Goal: Task Accomplishment & Management: Complete application form

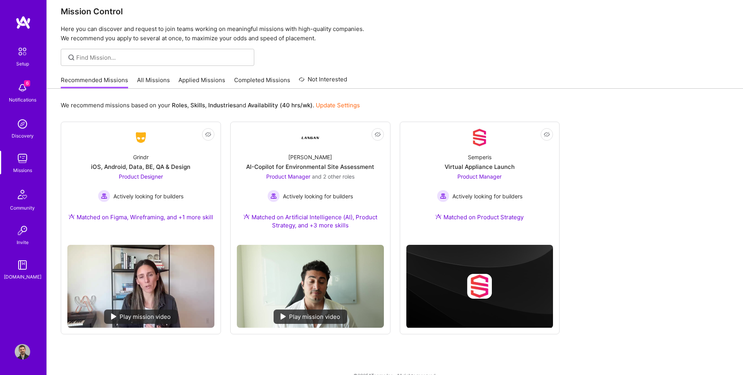
scroll to position [15, 0]
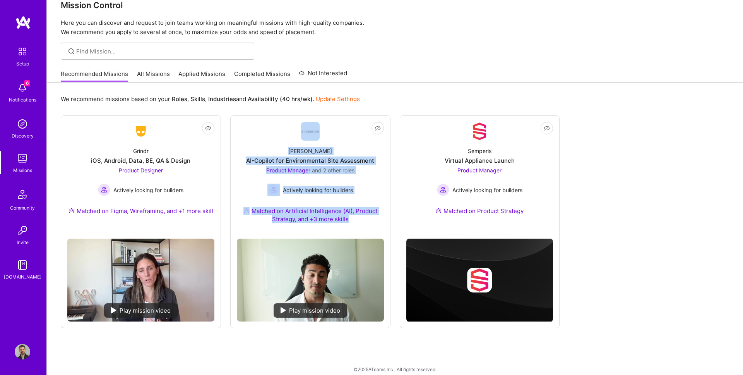
click at [185, 76] on link "Applied Missions" at bounding box center [201, 76] width 47 height 13
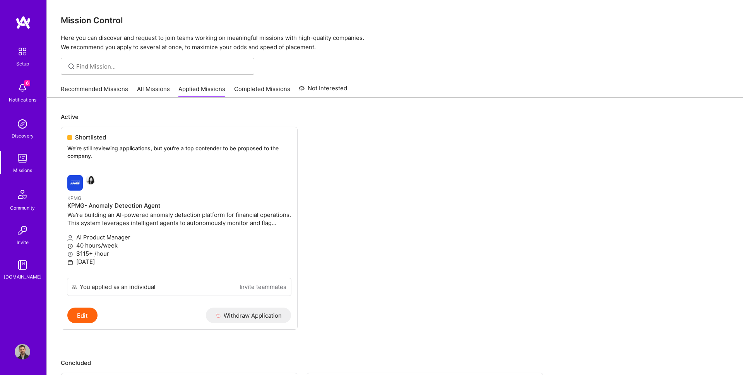
scroll to position [4, 0]
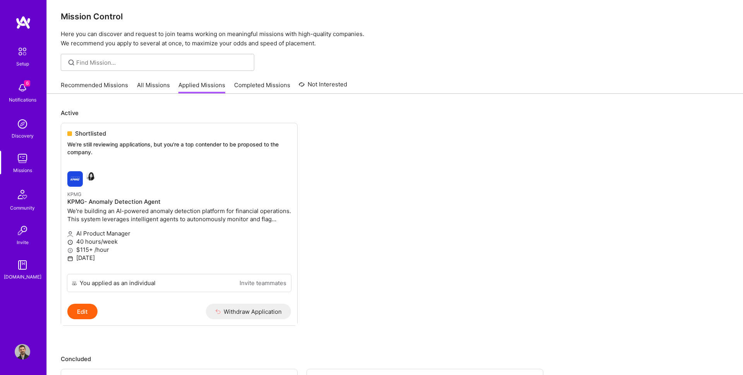
click at [26, 24] on img at bounding box center [22, 22] width 15 height 14
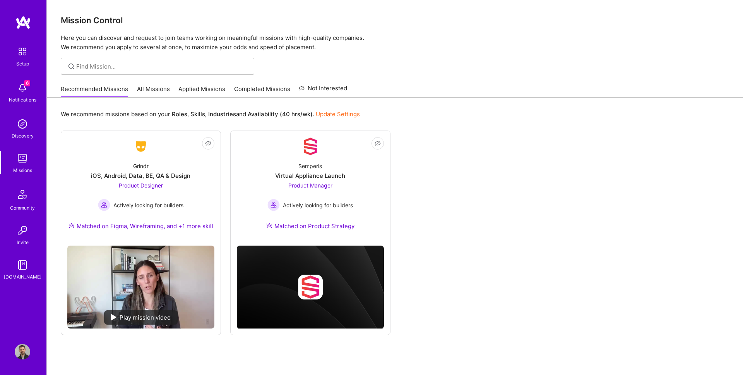
click at [437, 107] on div "We recommend missions based on your Roles , Skills , Industries and Availabilit…" at bounding box center [395, 114] width 668 height 14
click at [24, 167] on div "Missions" at bounding box center [22, 170] width 19 height 8
click at [206, 92] on link "Applied Missions" at bounding box center [201, 91] width 47 height 13
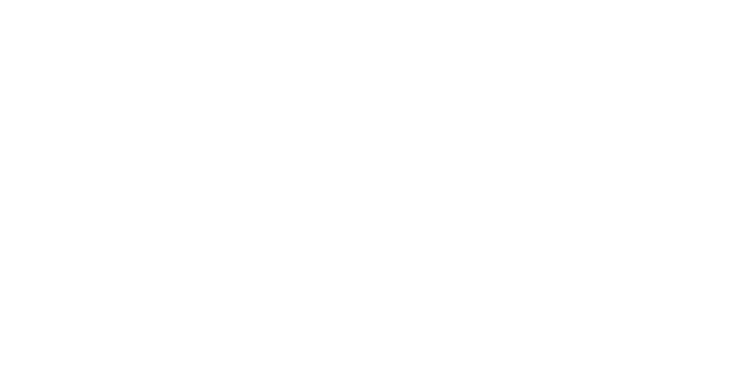
scroll to position [27, 0]
click at [0, 0] on ul "In review We're reviewing your request to join this mission. We'll notify you w…" at bounding box center [0, 0] width 0 height 0
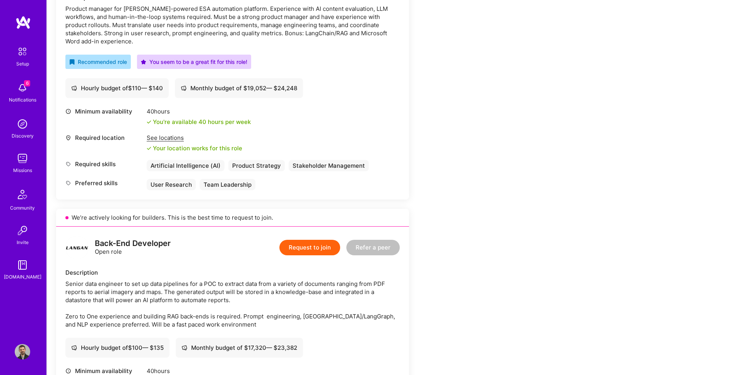
scroll to position [43, 0]
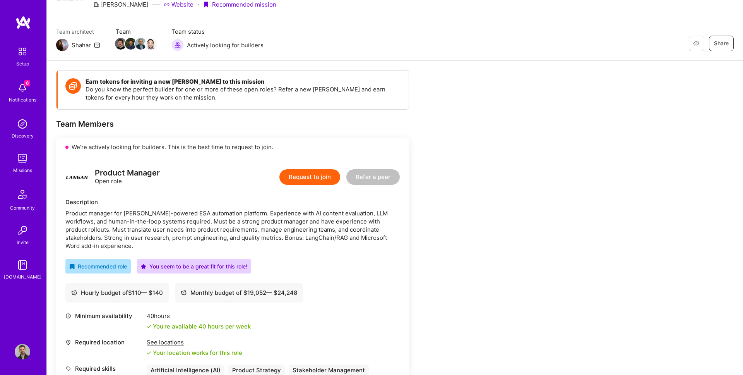
click at [321, 180] on button "Request to join" at bounding box center [309, 176] width 61 height 15
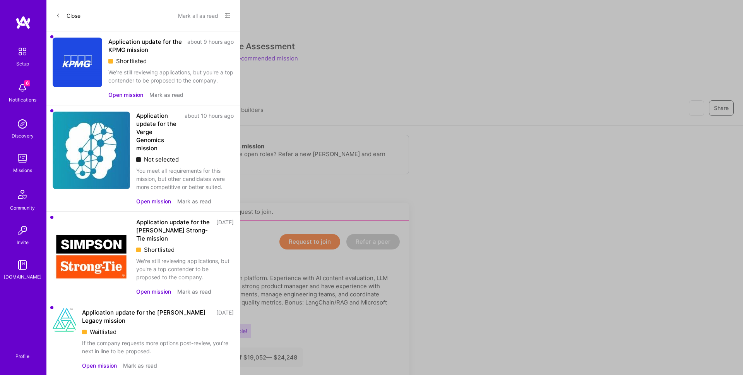
scroll to position [43, 0]
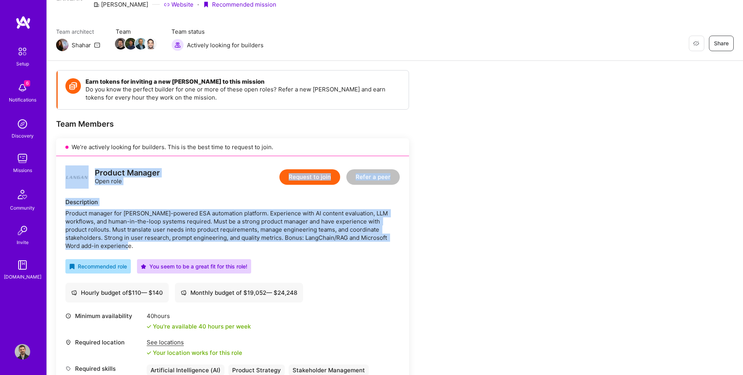
drag, startPoint x: 61, startPoint y: 163, endPoint x: 199, endPoint y: 244, distance: 160.4
click at [199, 244] on div "Product Manager Open role Request to join Refer a peer Description Product mana…" at bounding box center [232, 280] width 353 height 248
copy div "Product Manager Open role Request to join Refer a peer Description Product mana…"
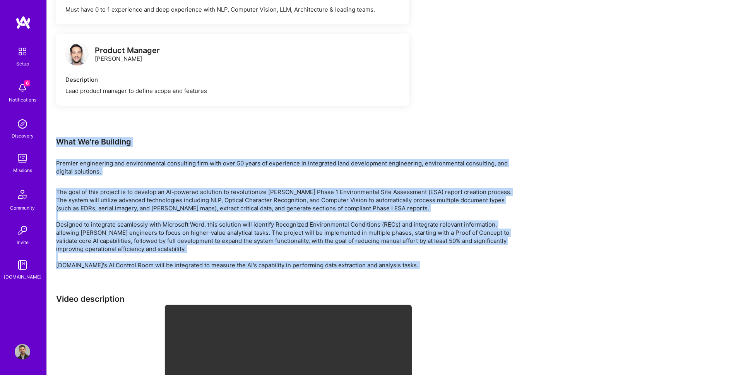
scroll to position [1338, 0]
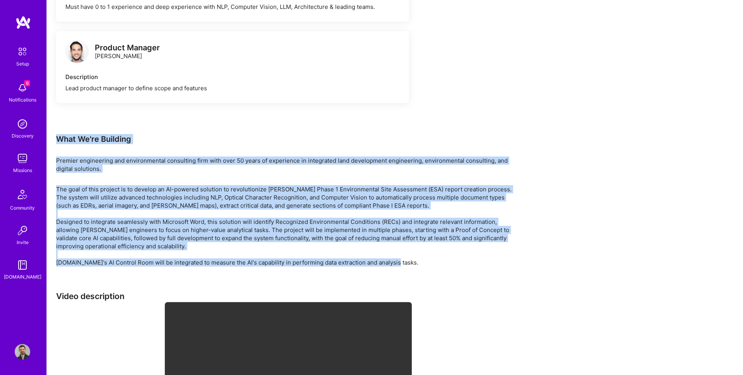
drag, startPoint x: 58, startPoint y: 169, endPoint x: 435, endPoint y: 268, distance: 389.6
copy div "What We're Building Premier engineering and environmental consulting firm with …"
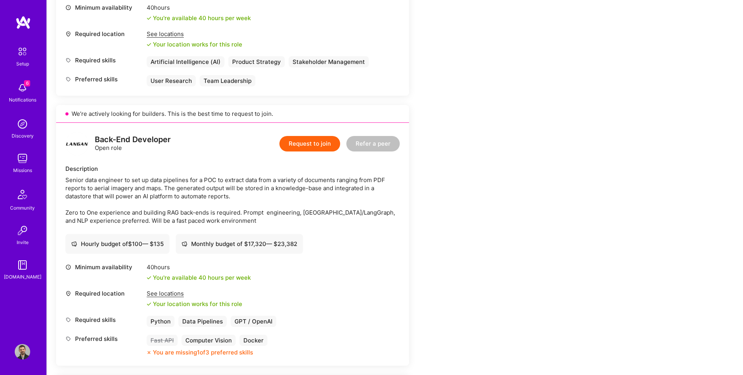
scroll to position [339, 0]
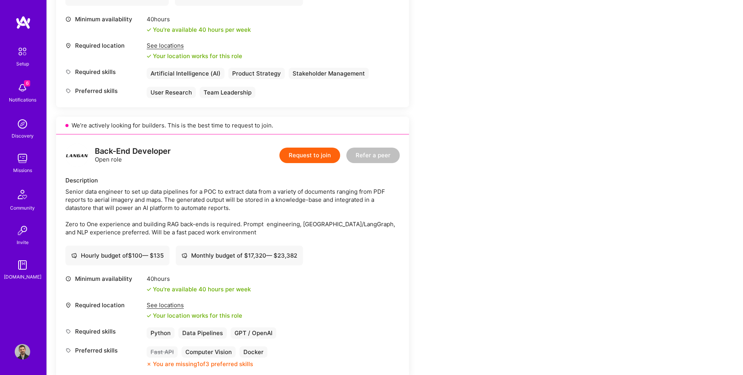
click at [311, 157] on button "Request to join" at bounding box center [309, 154] width 61 height 15
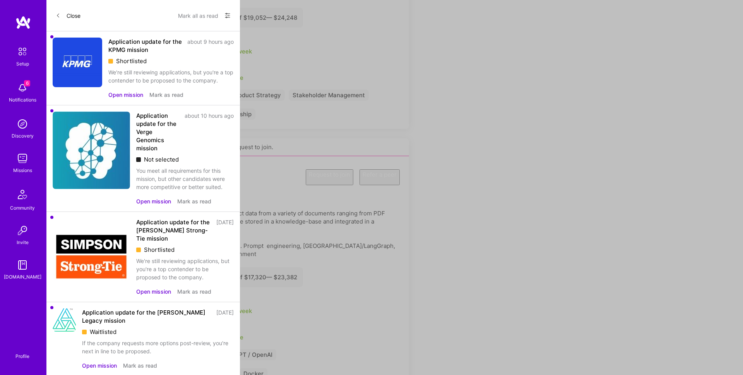
select select "US"
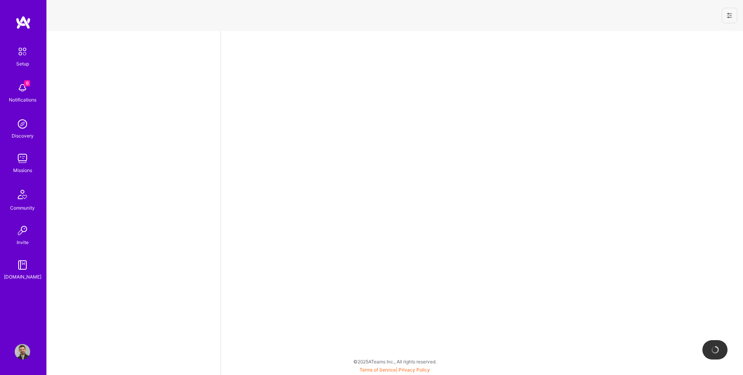
select select "US"
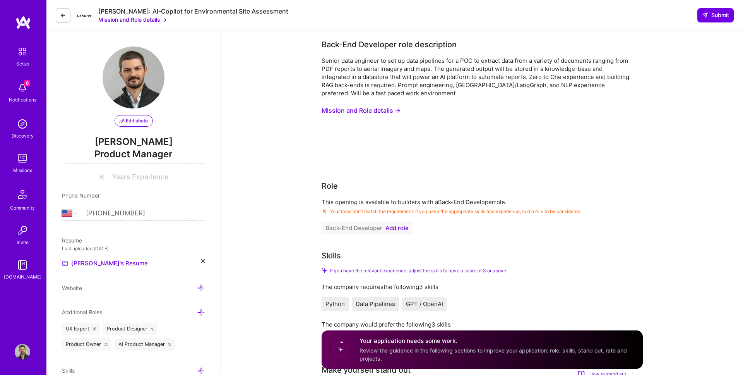
click at [63, 12] on icon at bounding box center [63, 15] width 6 height 6
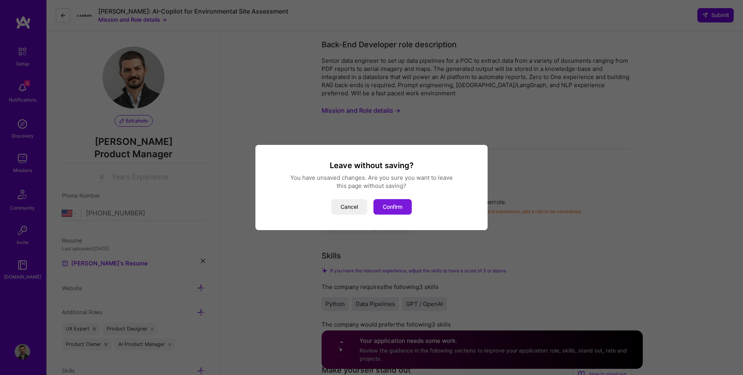
click at [407, 207] on button "Confirm" at bounding box center [392, 206] width 38 height 15
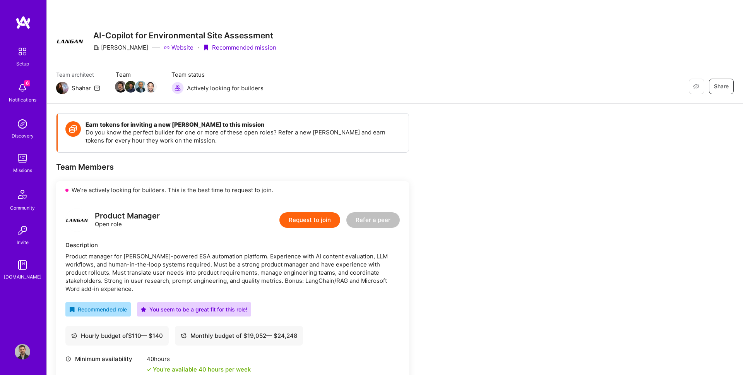
click at [316, 222] on button "Request to join" at bounding box center [309, 219] width 61 height 15
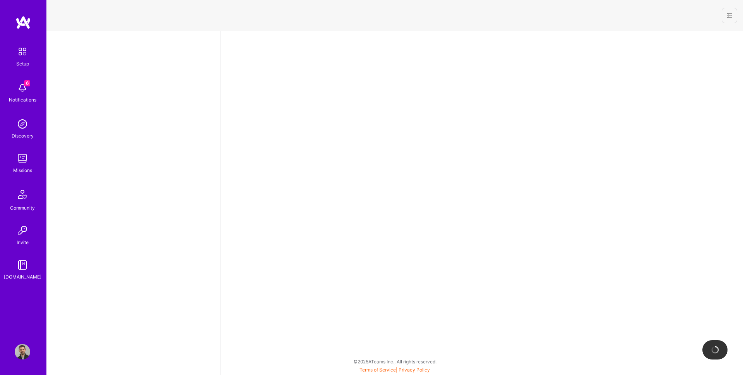
select select "US"
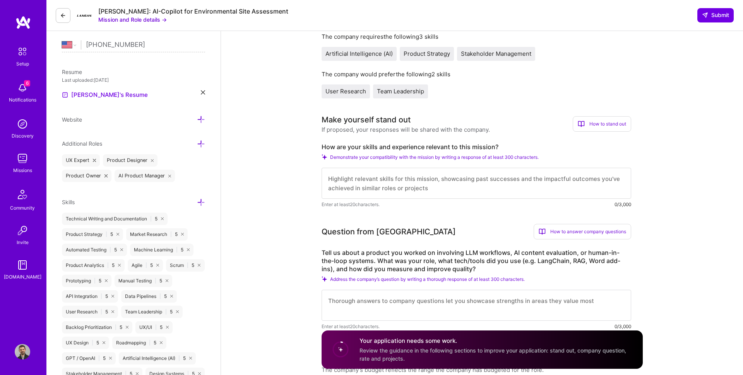
scroll to position [235, 0]
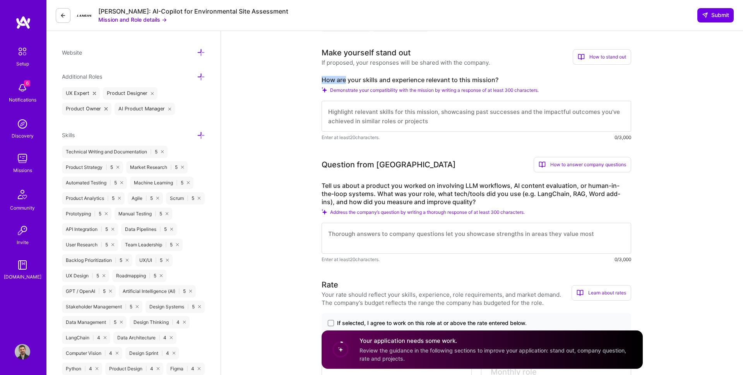
drag, startPoint x: 313, startPoint y: 84, endPoint x: 346, endPoint y: 83, distance: 32.5
click at [504, 78] on label "How are your skills and experience relevant to this mission?" at bounding box center [477, 80] width 310 height 8
copy label "How are your skills and experience relevant to this mission?"
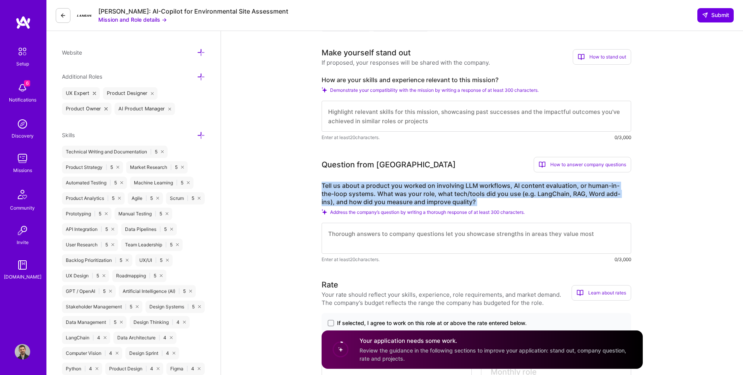
drag, startPoint x: 316, startPoint y: 181, endPoint x: 476, endPoint y: 208, distance: 162.5
copy div "Tell us about a product you worked on involving LLM workflows, AI content evalu…"
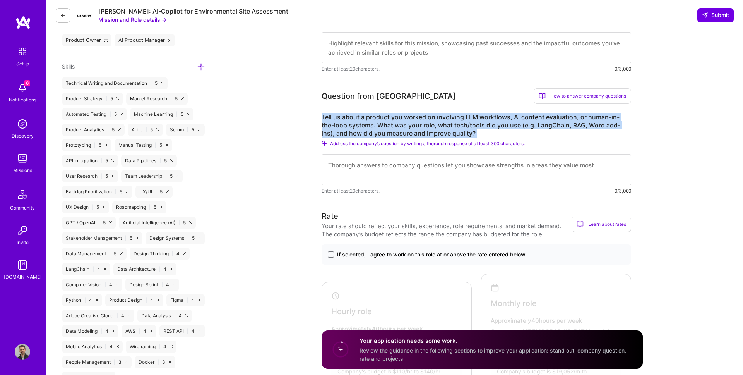
scroll to position [347, 0]
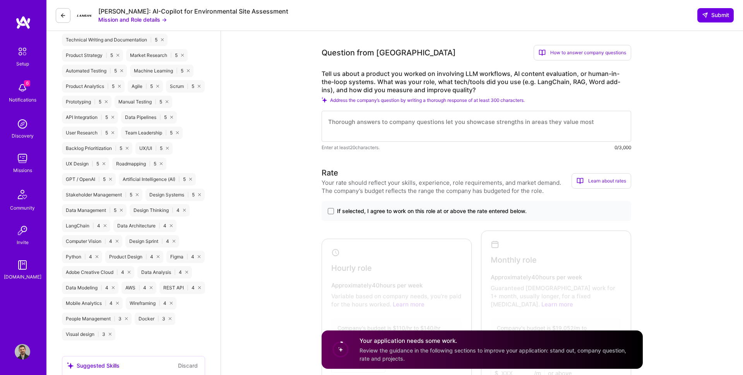
scroll to position [403, 0]
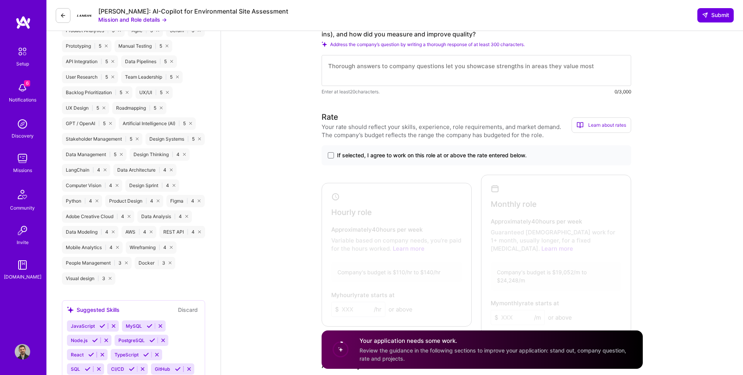
click at [323, 158] on div "If selected, I agree to work on this role at or above the rate entered below." at bounding box center [477, 155] width 310 height 20
click at [335, 147] on div "If selected, I agree to work on this role at or above the rate entered below." at bounding box center [477, 155] width 310 height 20
click at [334, 157] on label "If selected, I agree to work on this role at or above the rate entered below." at bounding box center [476, 155] width 297 height 8
click at [0, 0] on input "If selected, I agree to work on this role at or above the rate entered below." at bounding box center [0, 0] width 0 height 0
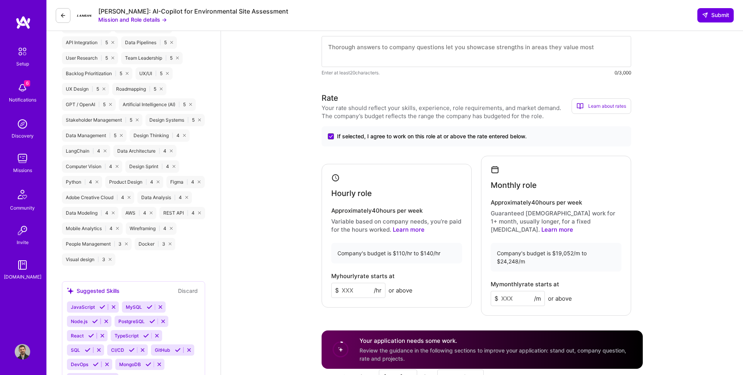
scroll to position [441, 0]
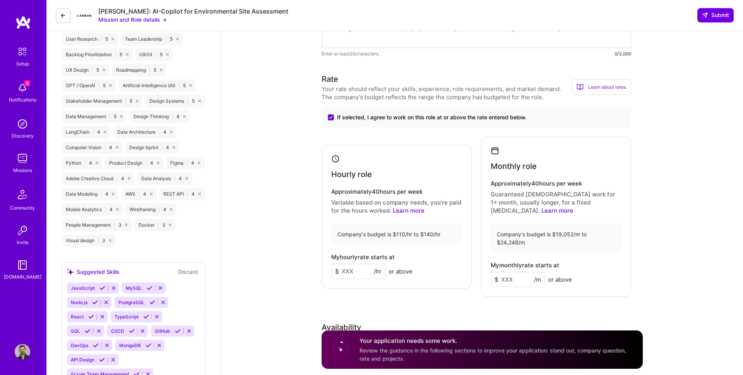
click at [351, 266] on input at bounding box center [358, 271] width 54 height 15
type input "120"
click at [504, 272] on input at bounding box center [518, 279] width 54 height 15
type input "20000"
click at [363, 264] on input "120" at bounding box center [358, 271] width 54 height 15
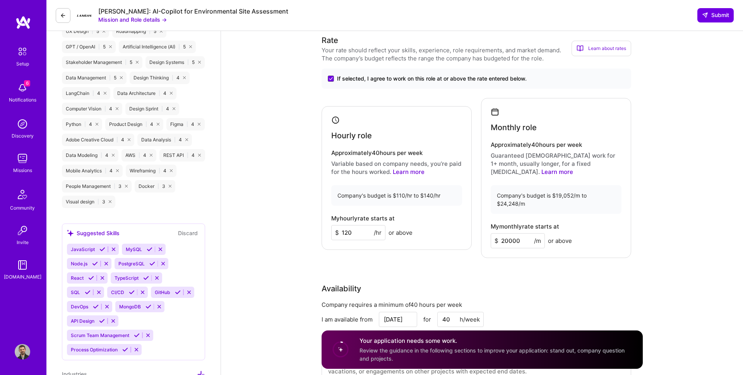
scroll to position [531, 0]
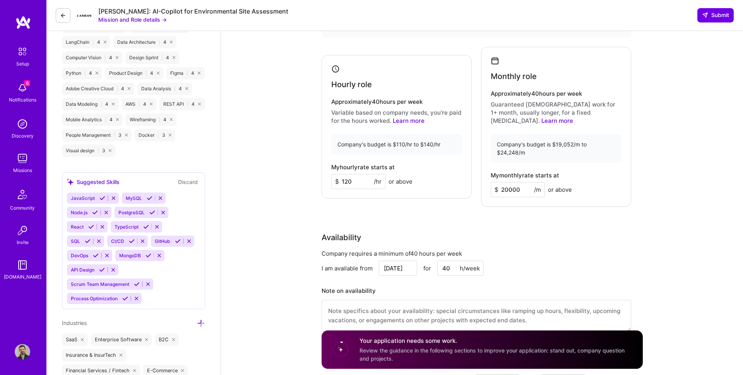
click at [349, 176] on input "120" at bounding box center [358, 181] width 54 height 15
type input "115"
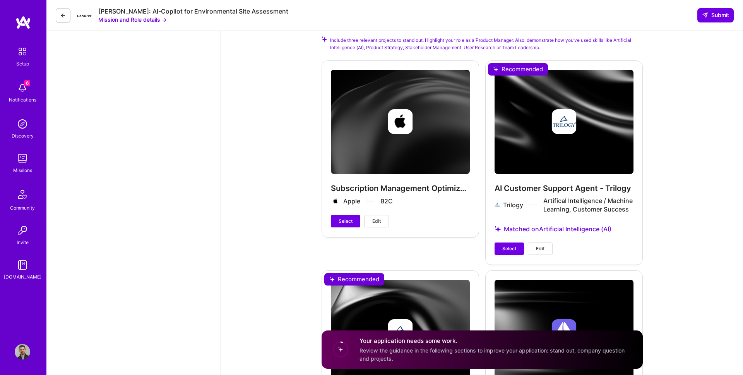
scroll to position [966, 0]
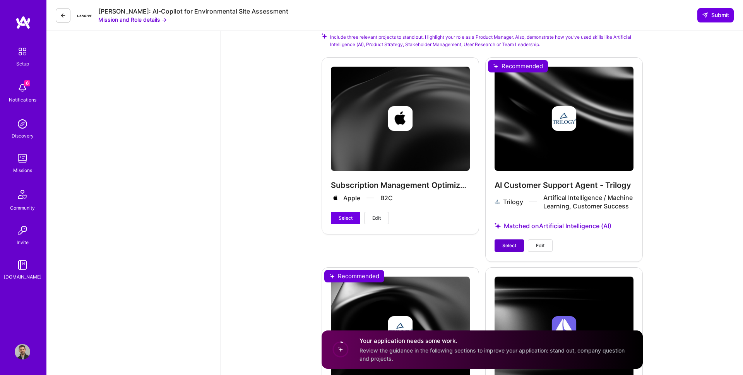
click at [513, 242] on span "Select" at bounding box center [509, 245] width 14 height 7
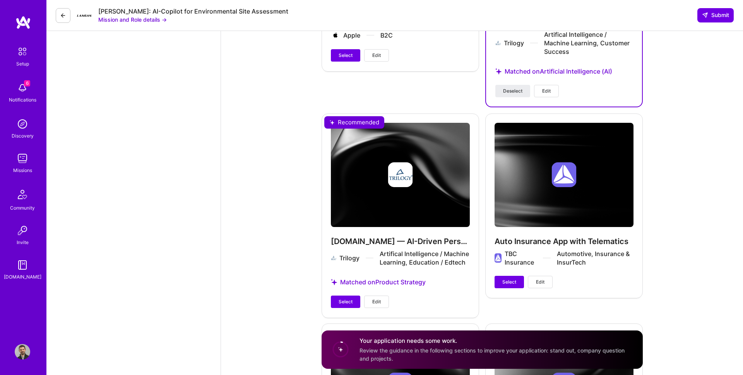
scroll to position [1156, 0]
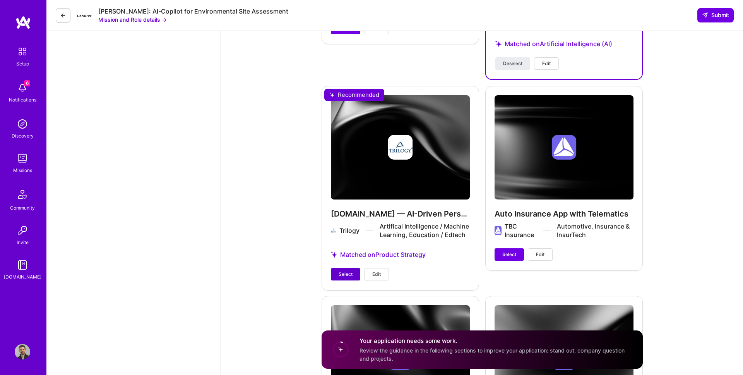
click at [347, 271] on span "Select" at bounding box center [346, 274] width 14 height 7
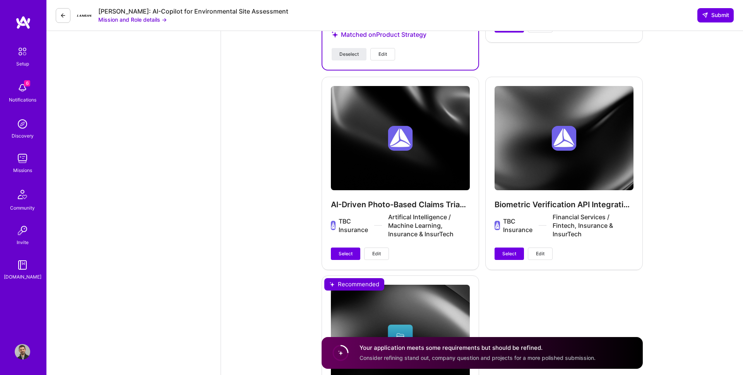
scroll to position [1377, 0]
click at [352, 250] on span "Select" at bounding box center [346, 253] width 14 height 7
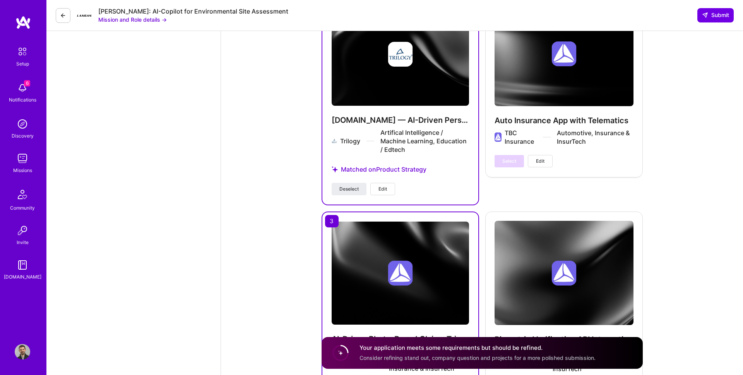
scroll to position [1226, 0]
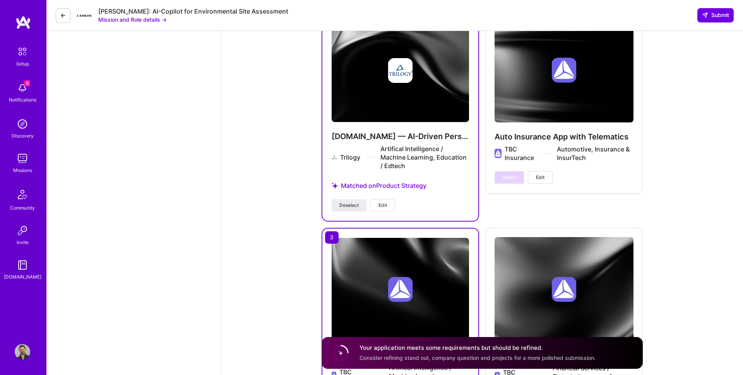
click at [387, 199] on button "Edit" at bounding box center [382, 205] width 25 height 12
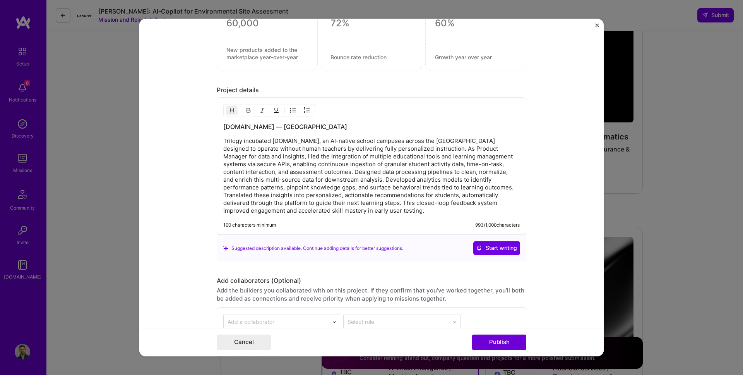
scroll to position [869, 0]
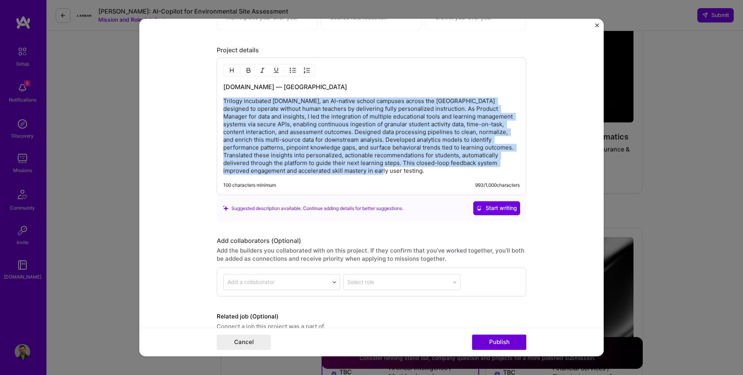
drag, startPoint x: 286, startPoint y: 169, endPoint x: 212, endPoint y: 103, distance: 99.5
click at [212, 103] on form "Project title [DOMAIN_NAME] — AI-Driven Personalized Learning Platform Company …" at bounding box center [371, 187] width 464 height 337
copy p "Trilogy incubated [DOMAIN_NAME], an AI-native school campuses across the [GEOGR…"
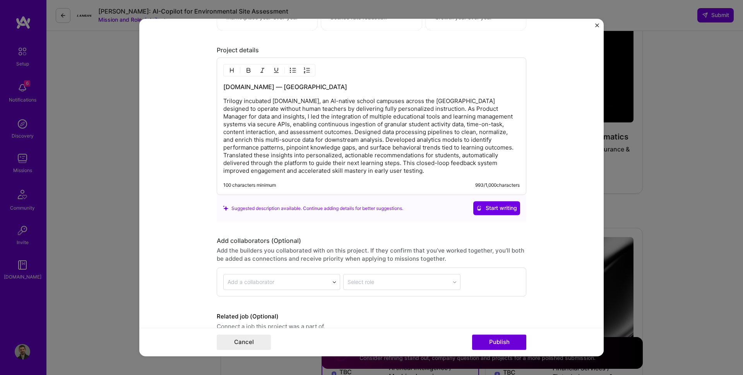
click at [595, 21] on form "Project title [DOMAIN_NAME] — AI-Driven Personalized Learning Platform Company …" at bounding box center [371, 187] width 464 height 337
click at [596, 25] on img "Close" at bounding box center [597, 25] width 4 height 4
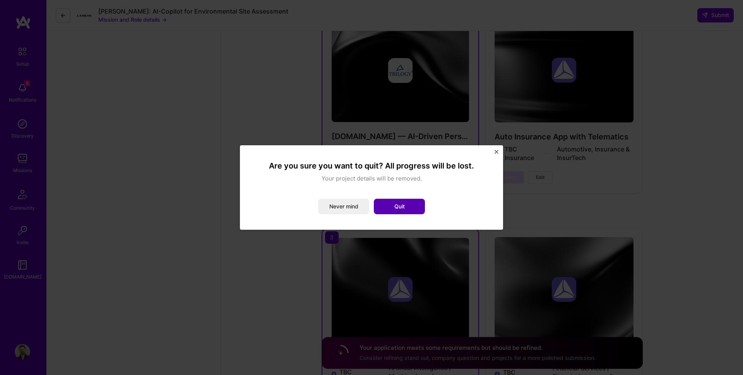
click at [380, 204] on button "Quit" at bounding box center [399, 206] width 51 height 15
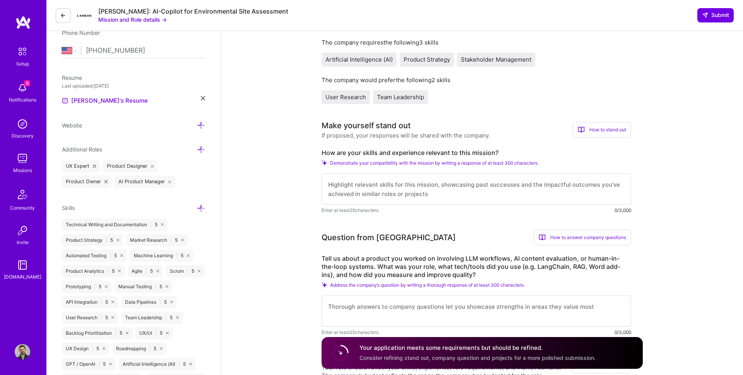
scroll to position [246, 0]
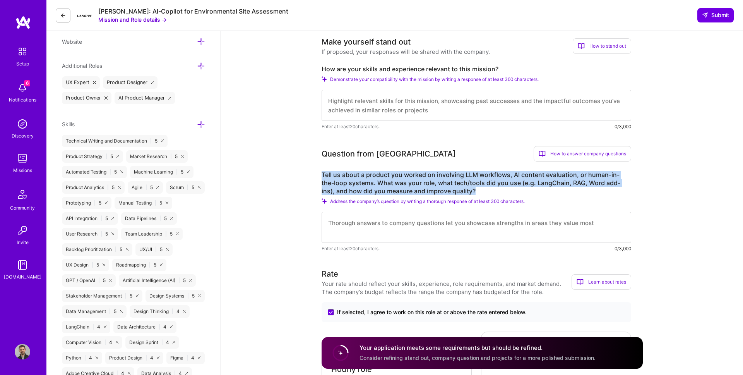
drag, startPoint x: 315, startPoint y: 177, endPoint x: 452, endPoint y: 187, distance: 137.4
copy label "Tell us about a product you worked on involving LLM workflows, AI content evalu…"
click at [434, 113] on textarea at bounding box center [477, 105] width 310 height 31
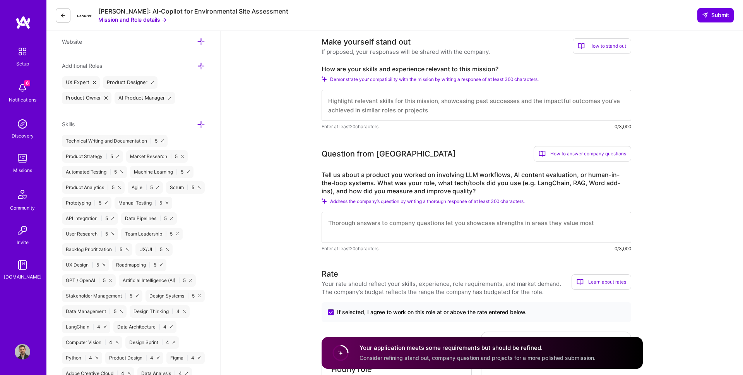
paste textarea "’lo ipsumdolorsi ametcon AD eli seddoeiusm te incididunt utlabor, etdolorem ali…"
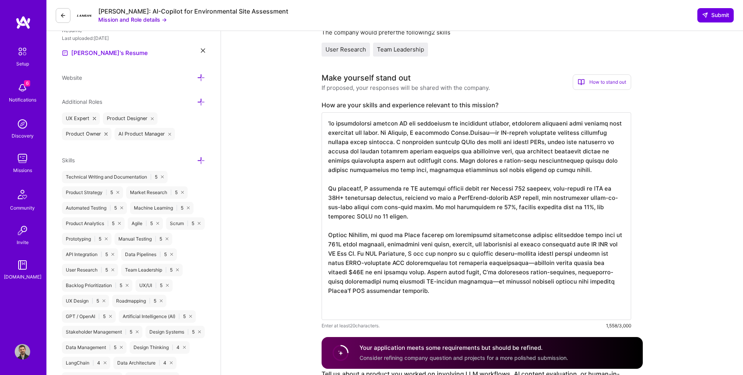
scroll to position [209, 0]
click at [324, 123] on textarea at bounding box center [477, 216] width 310 height 207
click at [483, 139] on textarea at bounding box center [477, 216] width 310 height 207
click at [486, 130] on textarea at bounding box center [477, 216] width 310 height 207
click at [512, 134] on textarea at bounding box center [477, 216] width 310 height 207
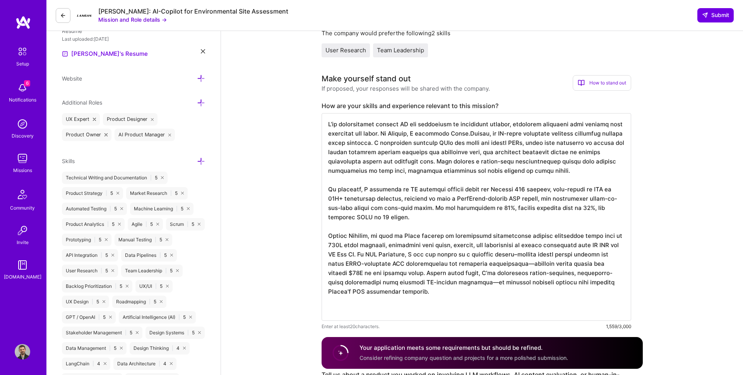
click at [546, 134] on textarea at bounding box center [477, 216] width 310 height 207
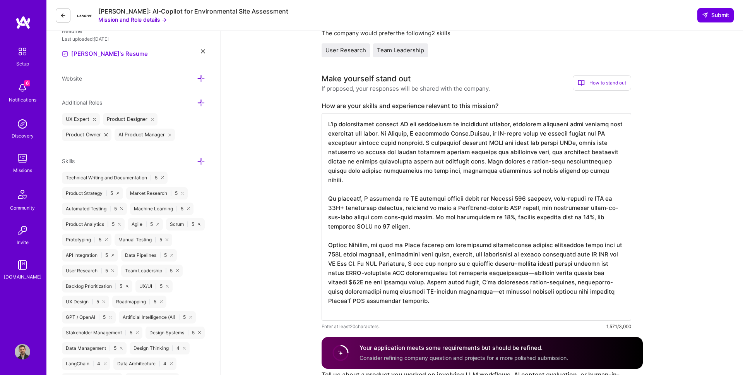
click at [445, 132] on textarea at bounding box center [477, 216] width 310 height 207
click at [463, 133] on textarea at bounding box center [477, 216] width 310 height 207
click at [474, 163] on textarea at bounding box center [477, 216] width 310 height 207
click at [463, 133] on textarea at bounding box center [477, 216] width 310 height 207
click at [480, 136] on textarea at bounding box center [477, 216] width 310 height 207
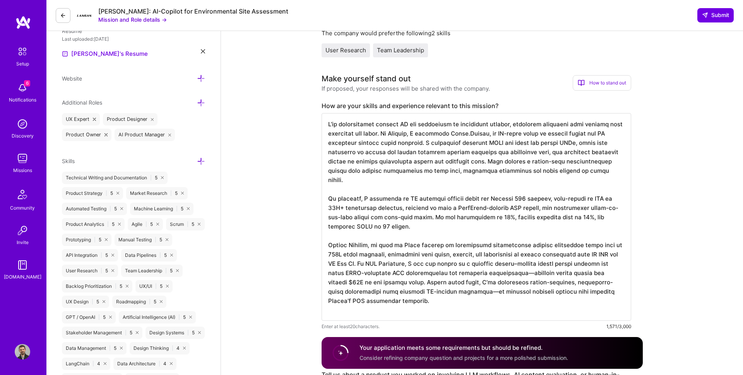
click at [474, 135] on textarea at bounding box center [477, 216] width 310 height 207
click at [491, 164] on textarea at bounding box center [477, 216] width 310 height 207
click at [491, 147] on textarea at bounding box center [477, 216] width 310 height 207
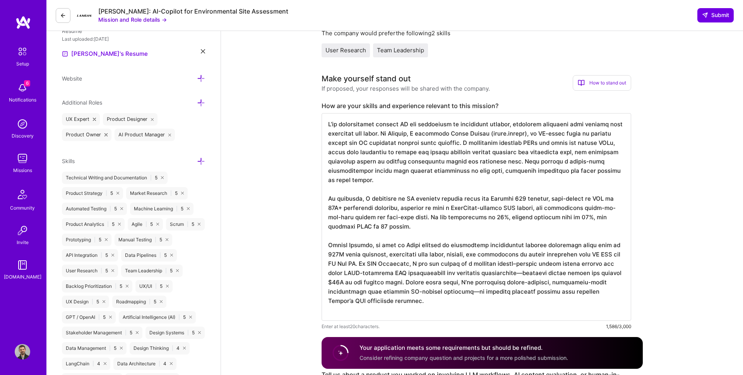
click at [493, 151] on textarea at bounding box center [477, 216] width 310 height 207
click at [512, 146] on textarea at bounding box center [477, 216] width 310 height 207
click at [531, 146] on textarea at bounding box center [477, 216] width 310 height 207
click at [539, 147] on textarea at bounding box center [477, 216] width 310 height 207
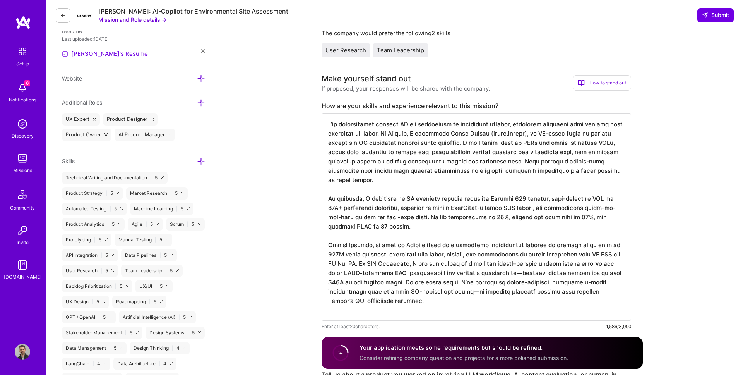
click at [440, 164] on textarea at bounding box center [477, 216] width 310 height 207
click at [444, 156] on textarea at bounding box center [477, 216] width 310 height 207
click at [462, 149] on textarea at bounding box center [477, 216] width 310 height 207
click at [404, 159] on textarea at bounding box center [477, 216] width 310 height 207
click at [436, 160] on textarea at bounding box center [477, 216] width 310 height 207
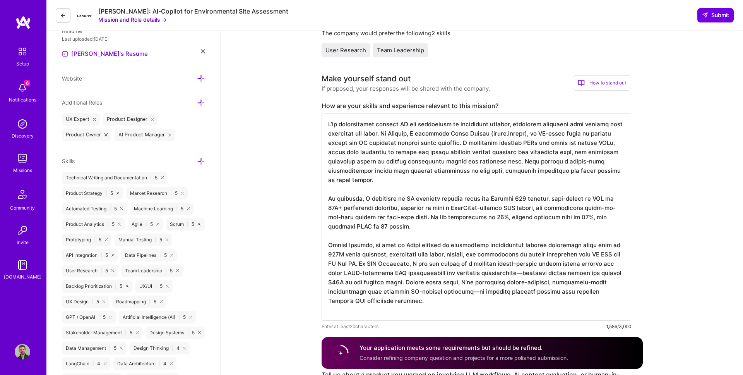
click at [479, 161] on textarea at bounding box center [477, 216] width 310 height 207
click at [466, 167] on textarea at bounding box center [477, 216] width 310 height 207
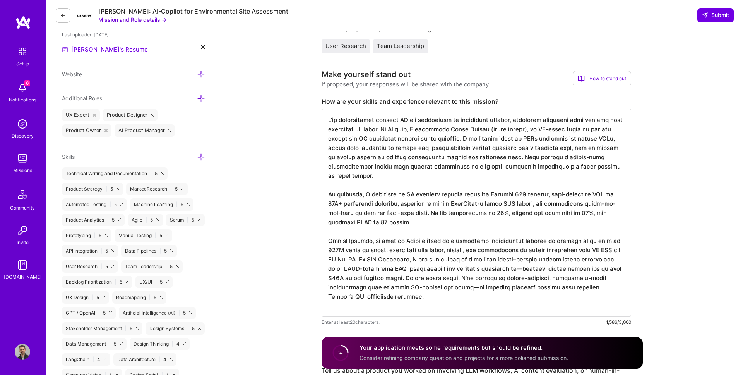
click at [456, 187] on textarea at bounding box center [477, 212] width 310 height 207
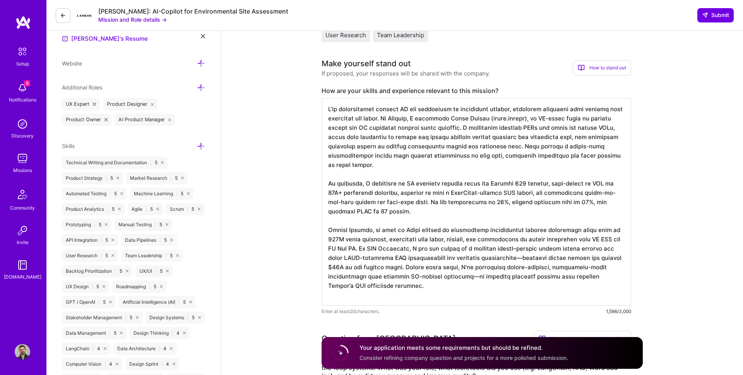
scroll to position [226, 0]
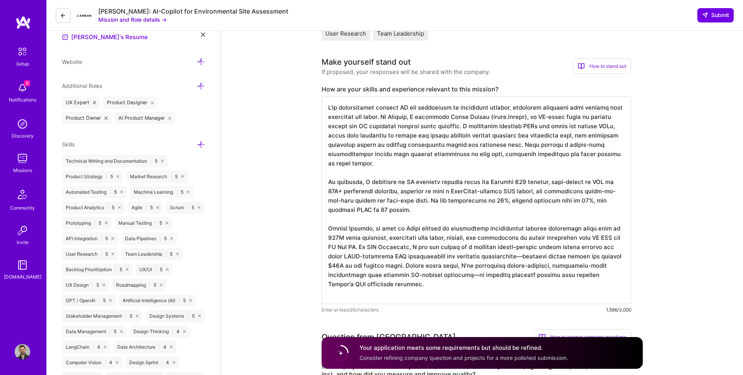
click at [456, 187] on textarea at bounding box center [477, 199] width 310 height 207
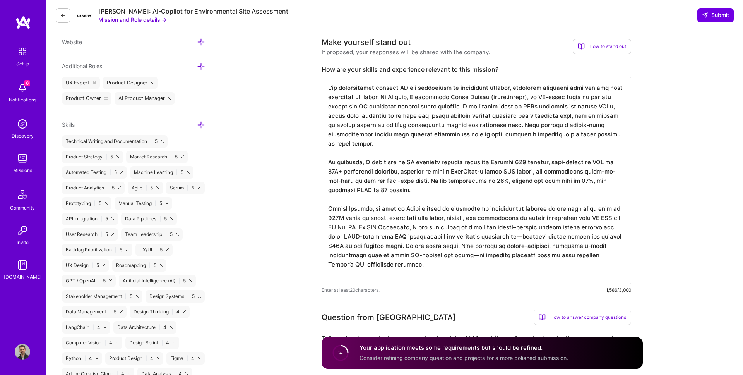
click at [449, 168] on textarea at bounding box center [477, 180] width 310 height 207
click at [417, 165] on textarea at bounding box center [477, 180] width 310 height 207
click at [431, 166] on textarea at bounding box center [477, 180] width 310 height 207
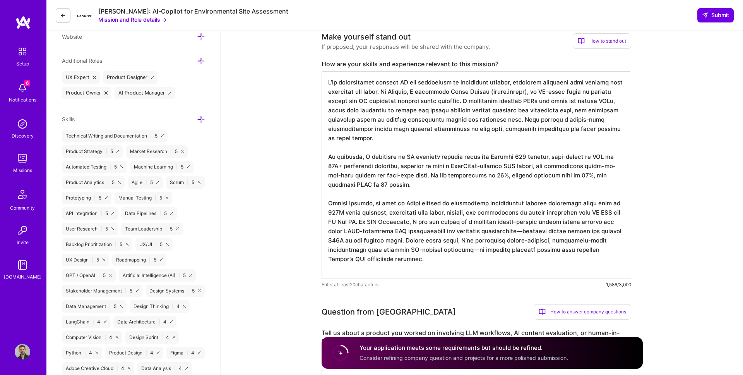
click at [495, 169] on textarea at bounding box center [477, 174] width 310 height 207
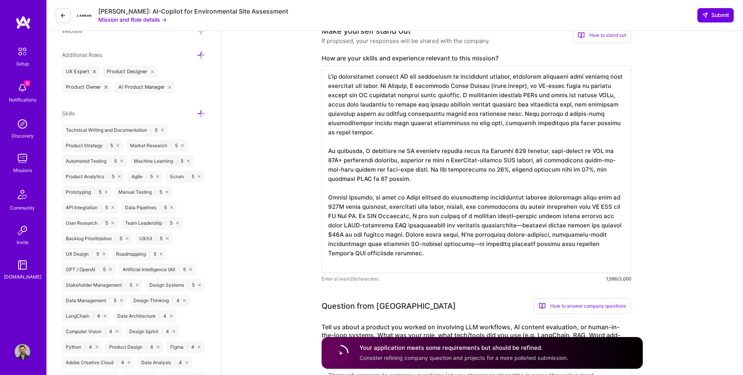
click at [495, 169] on textarea at bounding box center [477, 168] width 310 height 207
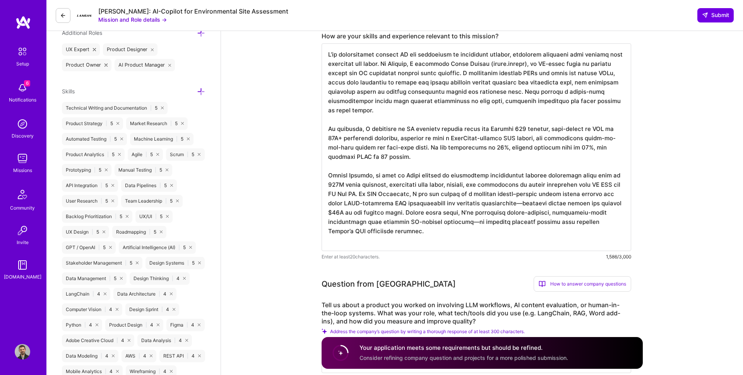
scroll to position [283, 0]
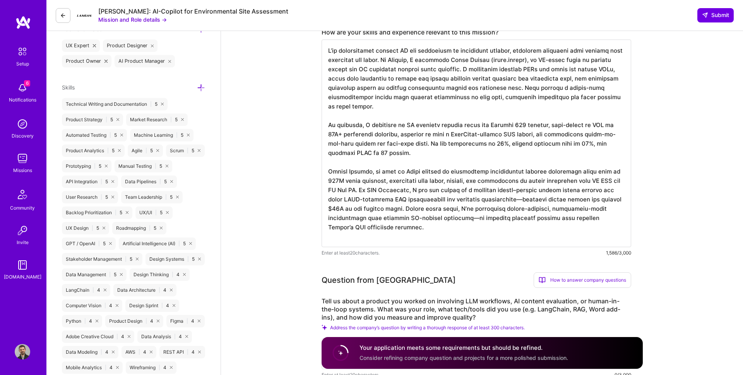
click at [495, 169] on textarea at bounding box center [477, 142] width 310 height 207
click at [508, 175] on textarea at bounding box center [477, 142] width 310 height 207
click at [493, 180] on textarea at bounding box center [477, 142] width 310 height 207
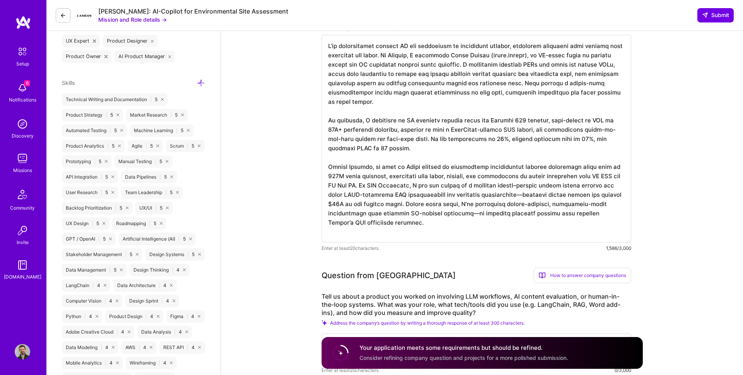
scroll to position [288, 0]
click at [493, 180] on textarea at bounding box center [477, 137] width 310 height 207
click at [442, 183] on textarea at bounding box center [477, 137] width 310 height 207
click at [475, 174] on textarea at bounding box center [477, 137] width 310 height 207
click at [532, 170] on textarea at bounding box center [477, 137] width 310 height 207
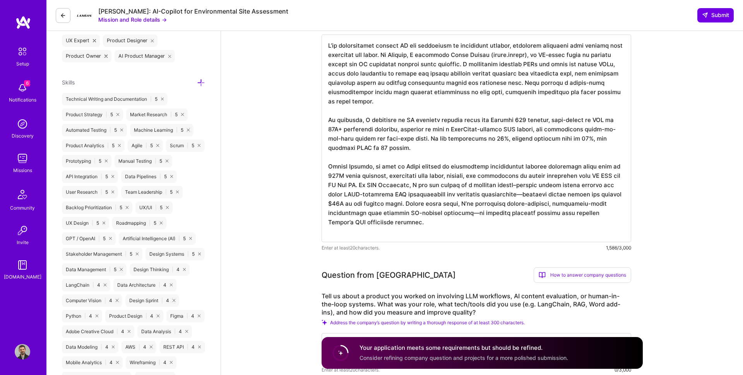
click at [411, 187] on textarea at bounding box center [477, 137] width 310 height 207
click at [505, 184] on textarea at bounding box center [477, 137] width 310 height 207
click at [477, 196] on textarea at bounding box center [477, 137] width 310 height 207
click at [437, 205] on textarea at bounding box center [477, 137] width 310 height 207
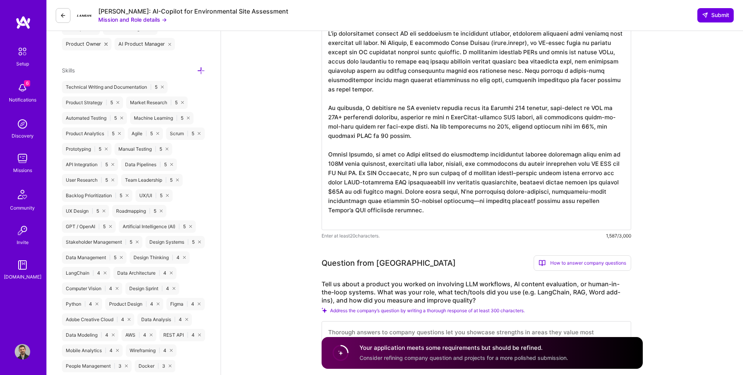
click at [477, 181] on textarea at bounding box center [477, 125] width 310 height 207
click at [525, 188] on textarea at bounding box center [477, 125] width 310 height 207
click at [520, 192] on textarea at bounding box center [477, 125] width 310 height 207
click at [419, 191] on textarea at bounding box center [477, 125] width 310 height 207
drag, startPoint x: 419, startPoint y: 191, endPoint x: 428, endPoint y: 199, distance: 12.4
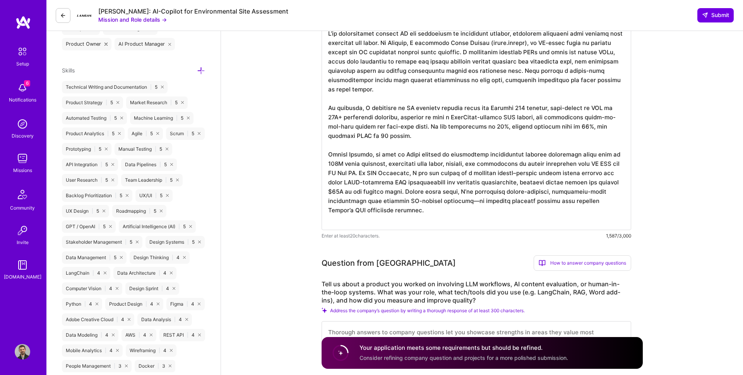
click at [428, 199] on textarea at bounding box center [477, 125] width 310 height 207
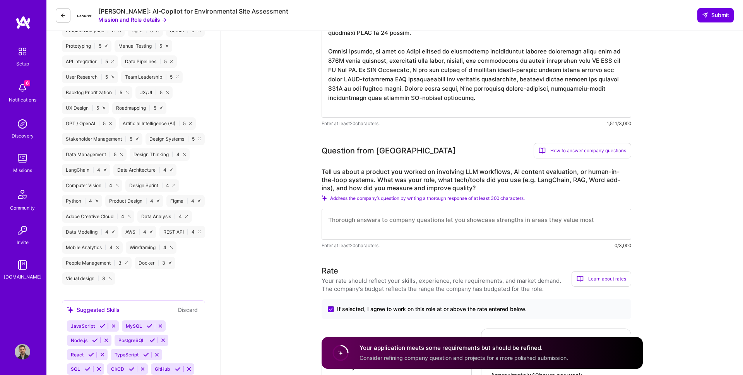
scroll to position [424, 0]
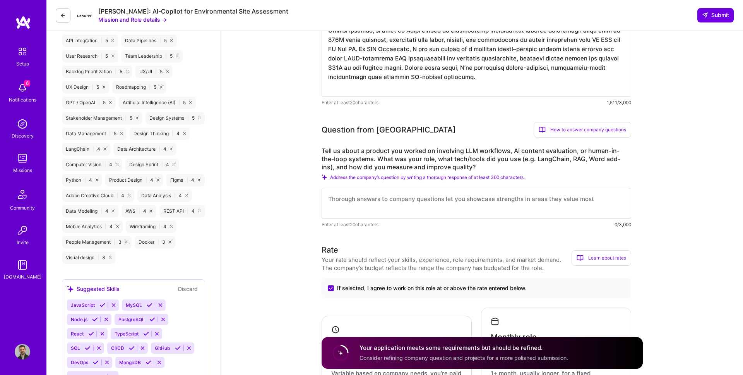
type textarea "L’ip dolorsitamet consect AD eli seddoeiusm te incididunt utlabor, etdolorem al…"
click at [375, 207] on textarea at bounding box center [477, 203] width 310 height 31
paste textarea "Lo Ipsumdo, S ame con Adipisc Elitsed doeiusmodte inc utlabore et DO-magnaal en…"
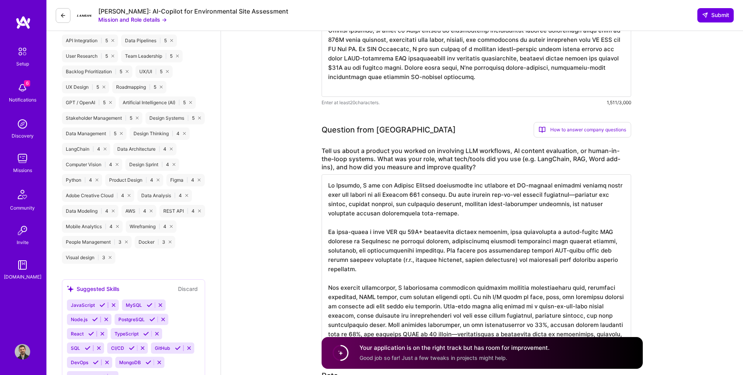
scroll to position [1, 0]
click at [534, 192] on textarea at bounding box center [477, 259] width 310 height 170
click at [416, 200] on textarea at bounding box center [477, 259] width 310 height 170
click at [454, 193] on textarea at bounding box center [477, 259] width 310 height 170
click at [555, 192] on textarea at bounding box center [477, 259] width 310 height 170
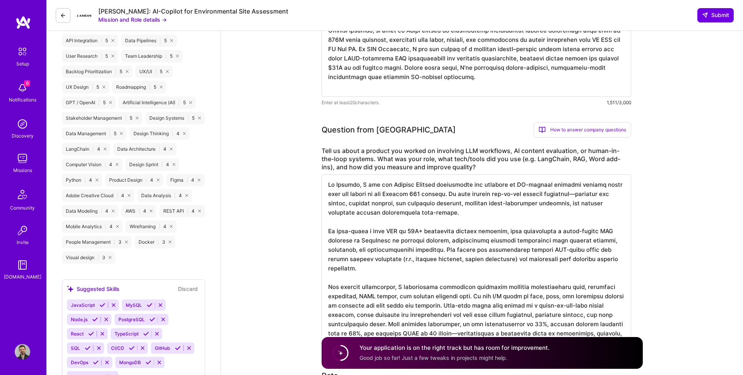
click at [570, 193] on textarea at bounding box center [477, 259] width 310 height 170
click at [462, 232] on textarea at bounding box center [477, 259] width 310 height 170
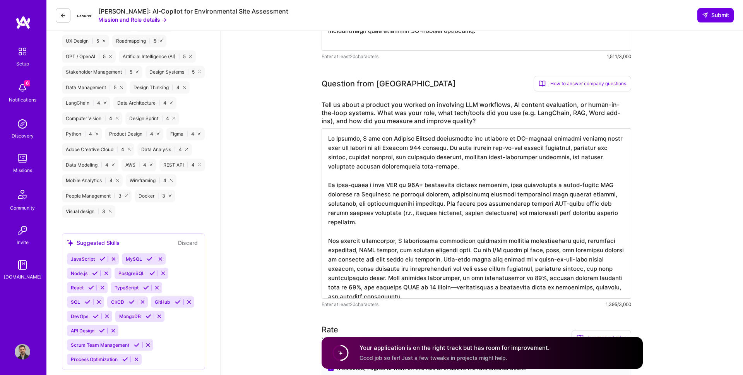
scroll to position [470, 0]
click at [449, 237] on textarea at bounding box center [477, 213] width 310 height 170
click at [430, 224] on textarea at bounding box center [477, 213] width 310 height 170
click at [433, 197] on textarea at bounding box center [477, 213] width 310 height 170
click at [459, 191] on textarea at bounding box center [477, 213] width 310 height 170
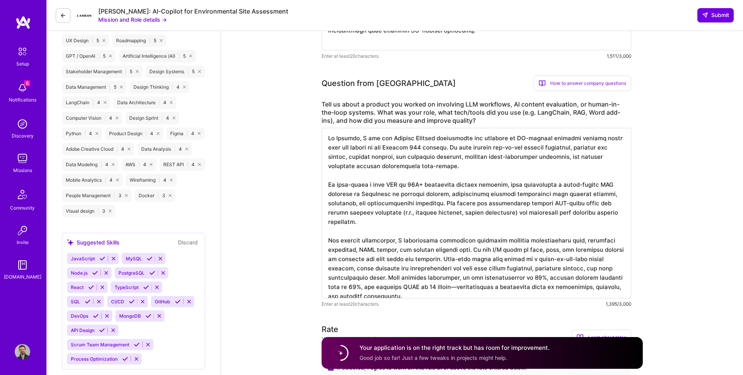
click at [497, 191] on textarea at bounding box center [477, 213] width 310 height 170
click at [437, 192] on textarea at bounding box center [477, 213] width 310 height 170
click at [452, 205] on textarea at bounding box center [477, 213] width 310 height 170
click at [502, 201] on textarea at bounding box center [477, 213] width 310 height 170
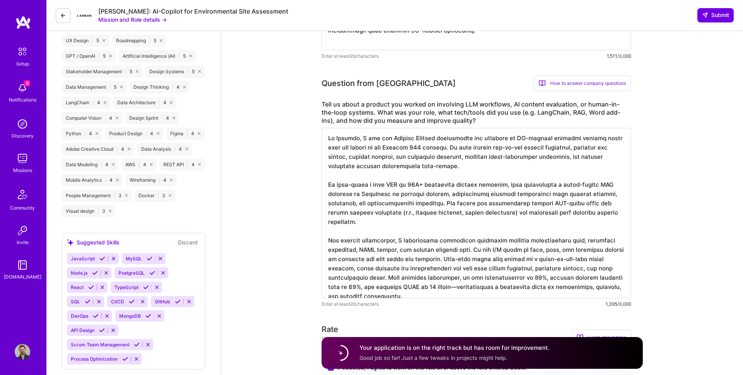
click at [388, 197] on textarea at bounding box center [477, 213] width 310 height 170
click at [416, 199] on textarea at bounding box center [477, 213] width 310 height 170
click at [447, 199] on textarea at bounding box center [477, 213] width 310 height 170
click at [430, 199] on textarea at bounding box center [477, 213] width 310 height 170
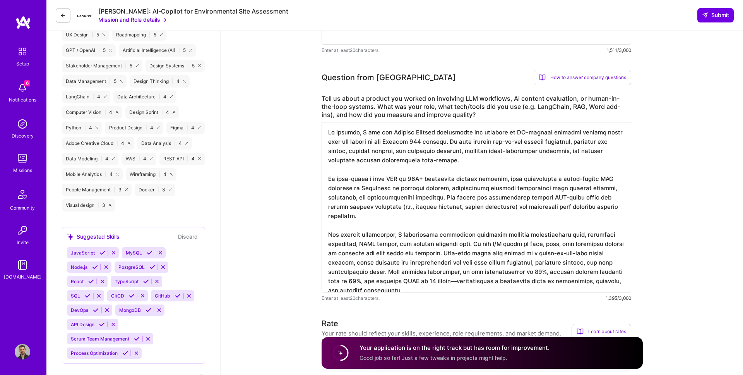
click at [430, 199] on textarea at bounding box center [477, 207] width 310 height 170
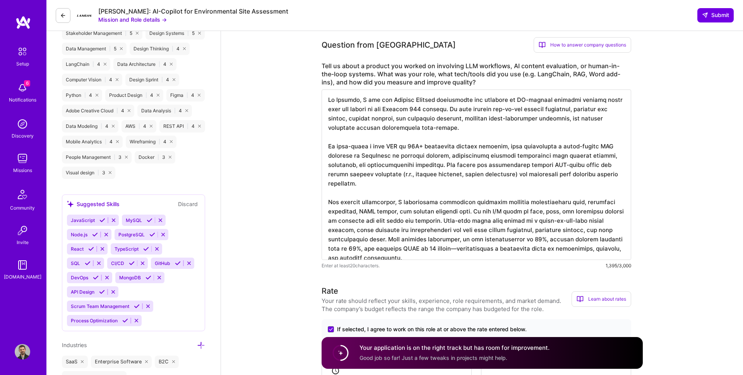
click at [430, 199] on textarea at bounding box center [477, 174] width 310 height 170
click at [429, 211] on textarea at bounding box center [477, 174] width 310 height 170
click at [435, 207] on textarea at bounding box center [477, 174] width 310 height 170
click at [411, 207] on textarea at bounding box center [477, 174] width 310 height 170
click at [432, 207] on textarea at bounding box center [477, 174] width 310 height 170
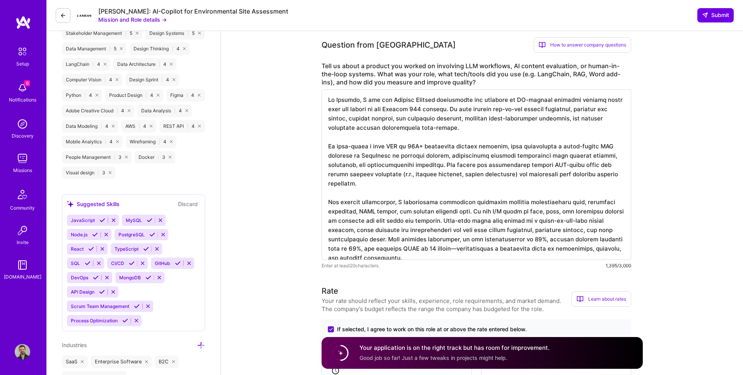
click at [448, 208] on textarea at bounding box center [477, 174] width 310 height 170
click at [403, 207] on textarea at bounding box center [477, 174] width 310 height 170
click at [429, 214] on textarea at bounding box center [477, 174] width 310 height 170
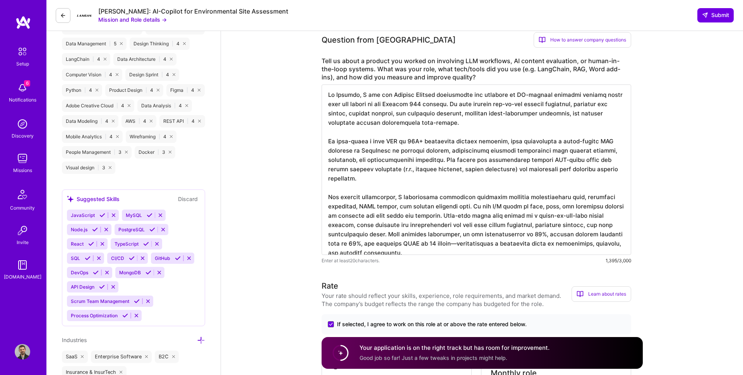
click at [429, 214] on textarea at bounding box center [477, 169] width 310 height 170
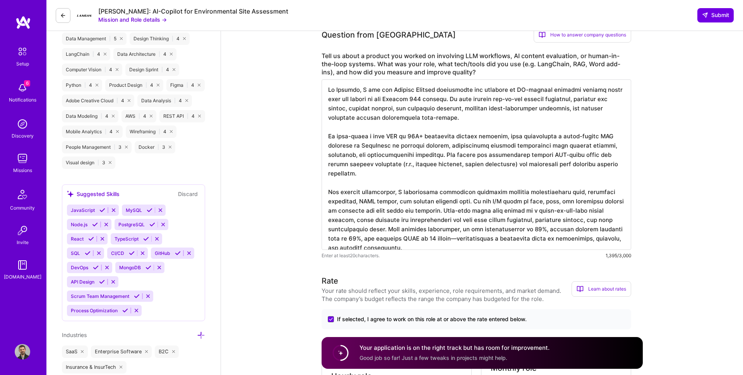
click at [429, 214] on textarea at bounding box center [477, 164] width 310 height 170
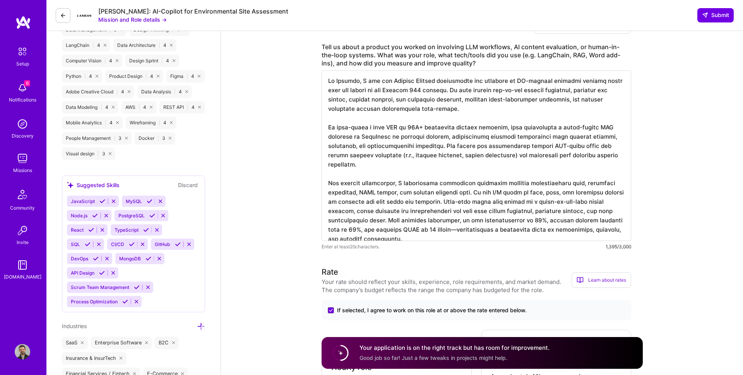
click at [429, 214] on textarea at bounding box center [477, 155] width 310 height 170
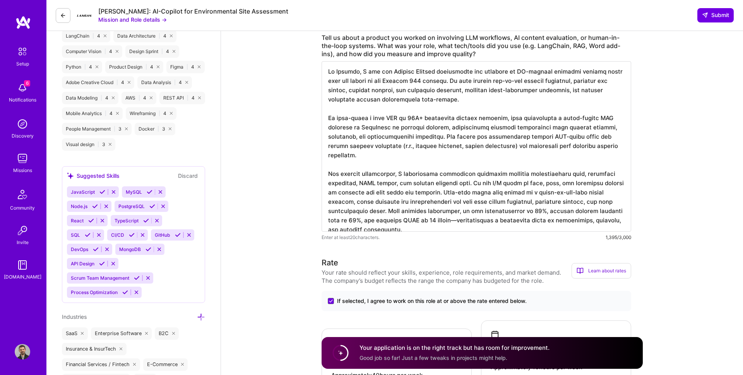
scroll to position [538, 0]
click at [439, 202] on textarea at bounding box center [477, 145] width 310 height 170
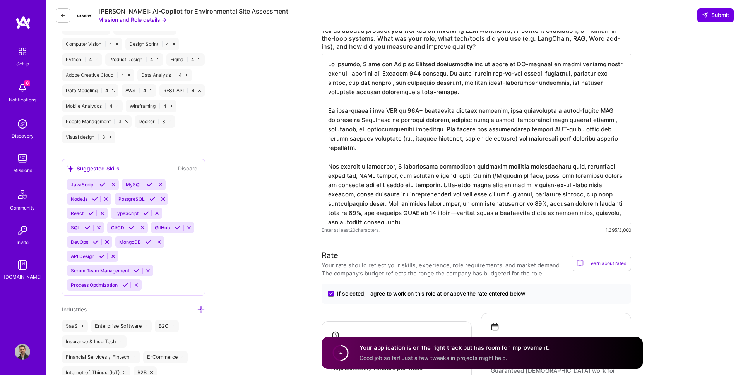
scroll to position [544, 0]
click at [411, 195] on textarea at bounding box center [477, 138] width 310 height 170
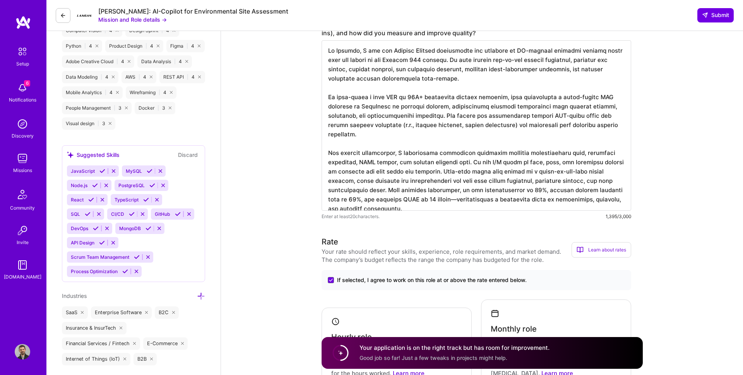
click at [411, 195] on textarea at bounding box center [477, 125] width 310 height 170
click at [452, 193] on textarea at bounding box center [477, 125] width 310 height 170
click at [424, 191] on textarea at bounding box center [477, 125] width 310 height 170
click at [414, 190] on textarea at bounding box center [477, 125] width 310 height 170
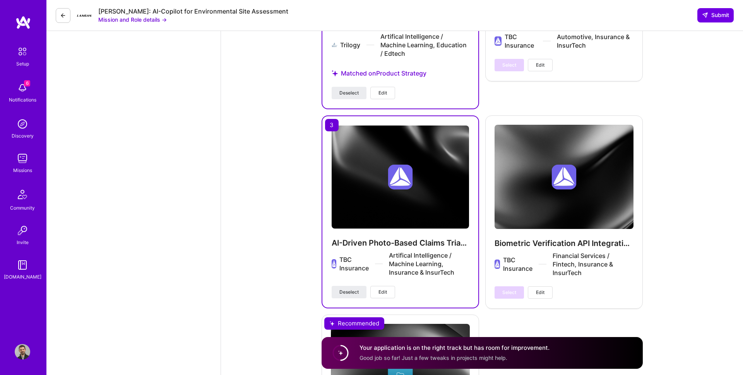
scroll to position [1800, 0]
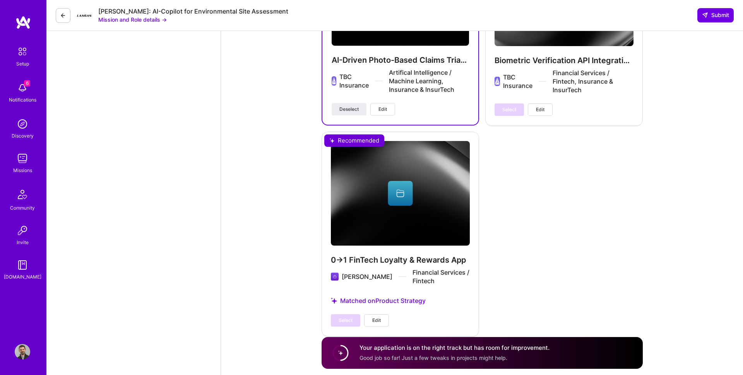
type textarea "At Trilogy, I was the Product Manager responsible for building an AI-powered cu…"
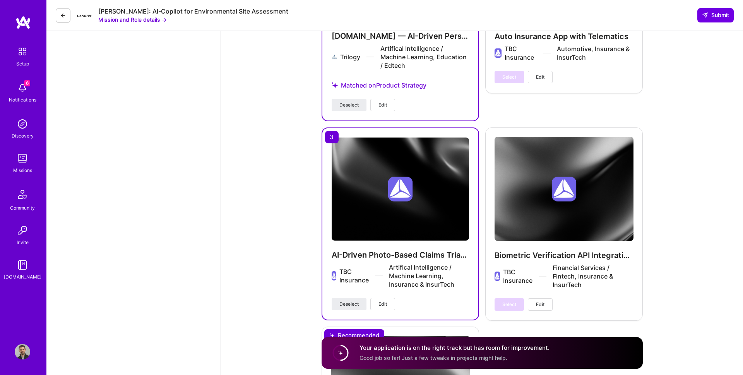
scroll to position [1605, 0]
click at [387, 301] on span "Edit" at bounding box center [382, 304] width 9 height 7
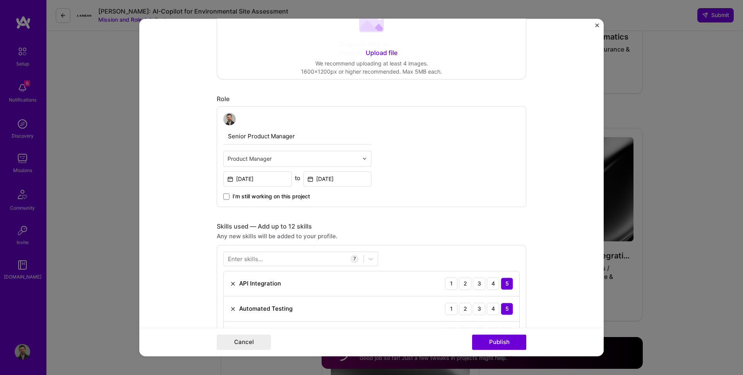
scroll to position [291, 0]
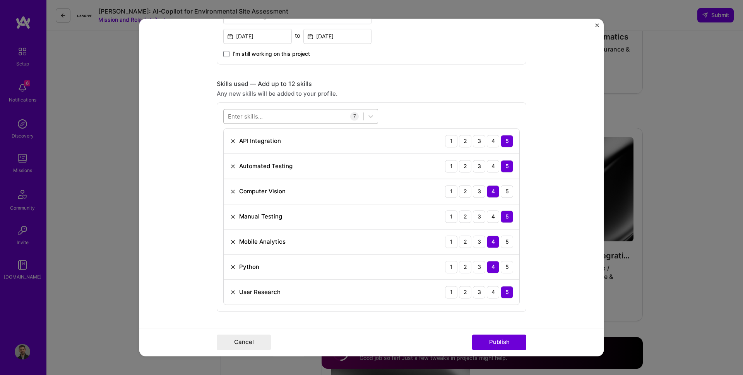
click at [293, 116] on div at bounding box center [294, 116] width 140 height 13
click at [264, 149] on div "Stakeholder Management" at bounding box center [301, 148] width 146 height 8
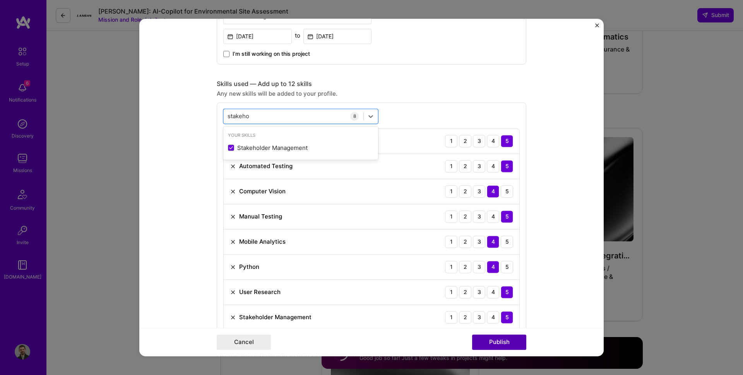
type input "stakeho"
click at [511, 342] on button "Publish" at bounding box center [499, 341] width 54 height 15
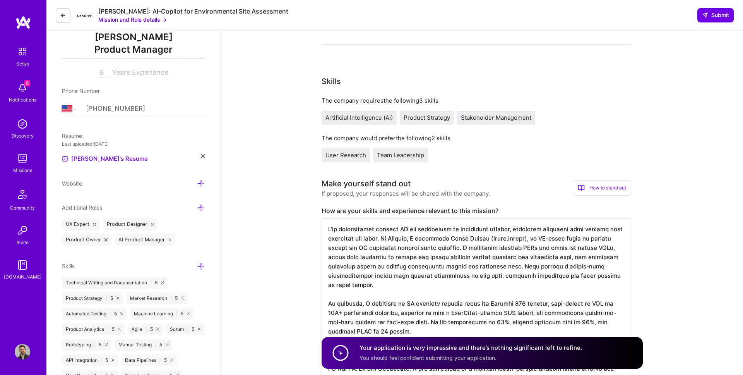
scroll to position [0, 0]
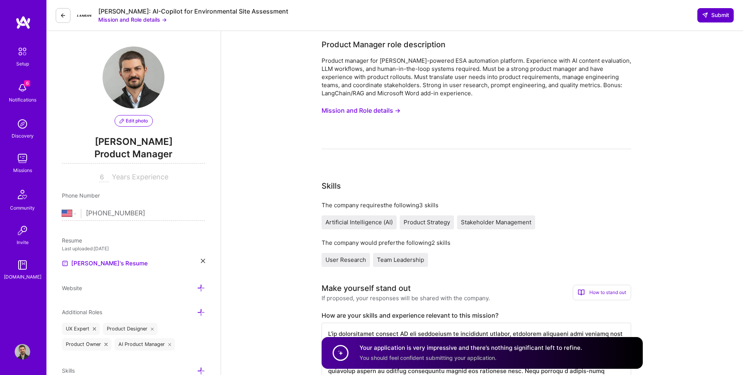
click at [711, 14] on span "Submit" at bounding box center [715, 15] width 27 height 8
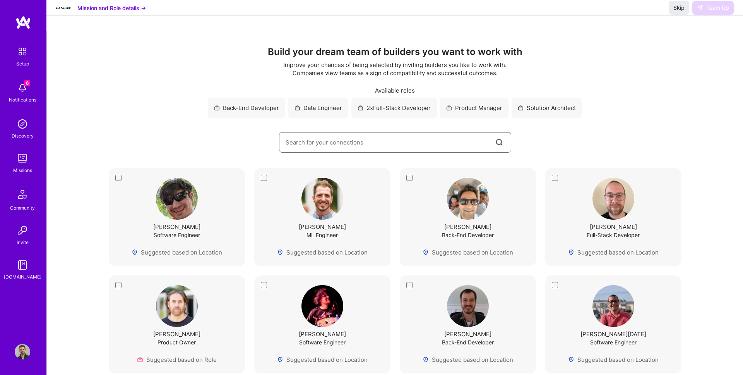
click at [457, 145] on input at bounding box center [390, 142] width 209 height 20
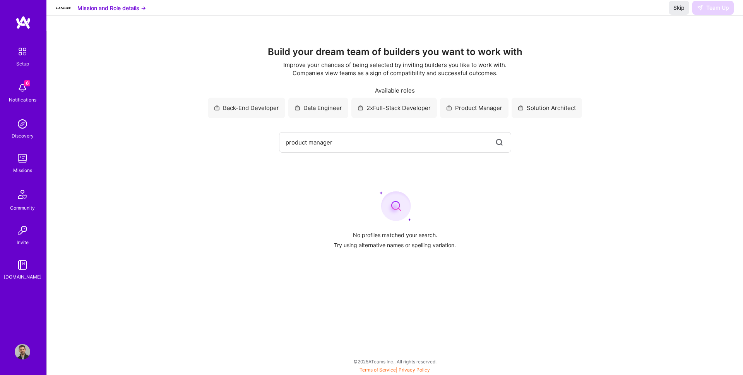
click at [463, 95] on div "Build your dream team of builders you want to work with Improve your chances of…" at bounding box center [394, 99] width 665 height 106
click at [463, 115] on div "Product Manager" at bounding box center [474, 108] width 68 height 21
click at [459, 111] on div "Product Manager" at bounding box center [474, 108] width 68 height 21
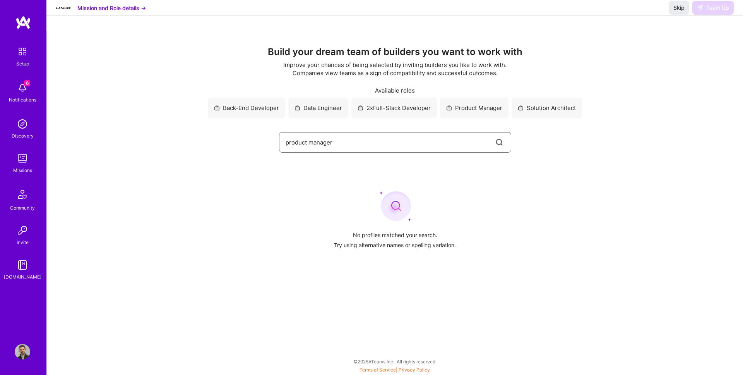
click at [380, 151] on input "product manager" at bounding box center [390, 142] width 209 height 20
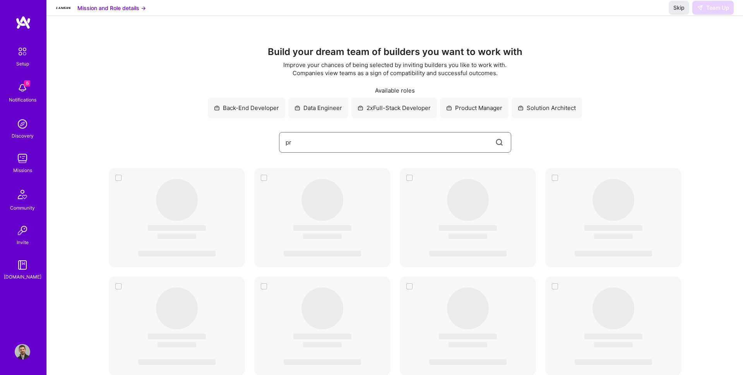
type input "p"
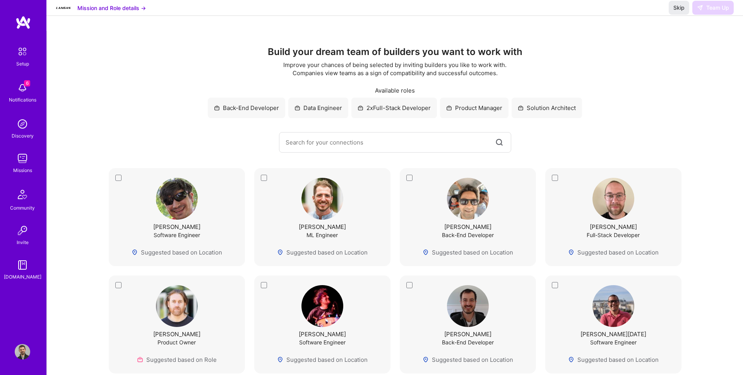
click at [454, 108] on div "Product Manager" at bounding box center [474, 108] width 68 height 21
click at [691, 132] on div at bounding box center [394, 142] width 665 height 21
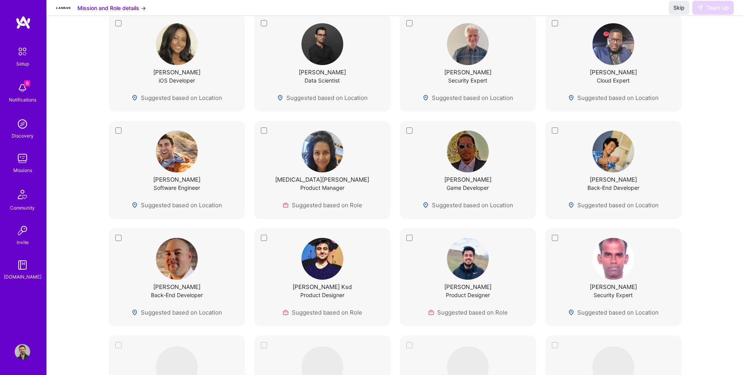
click at [317, 159] on img at bounding box center [322, 151] width 42 height 42
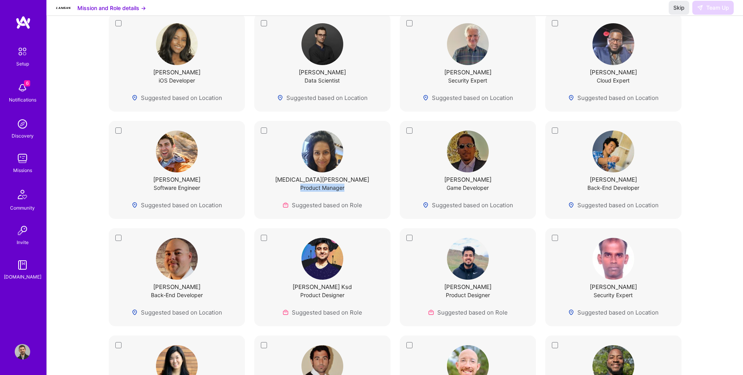
scroll to position [0, 0]
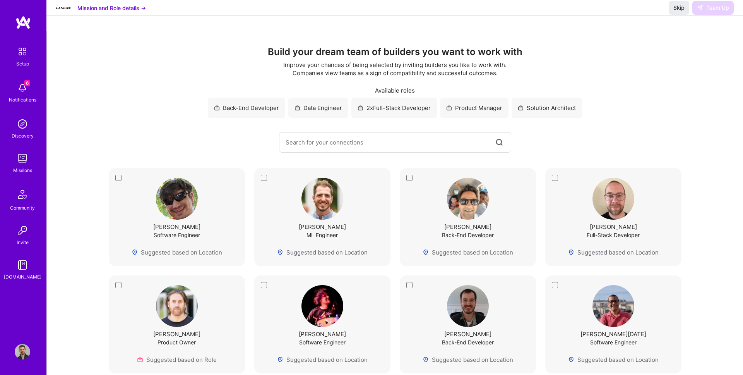
click at [24, 354] on img at bounding box center [22, 351] width 15 height 15
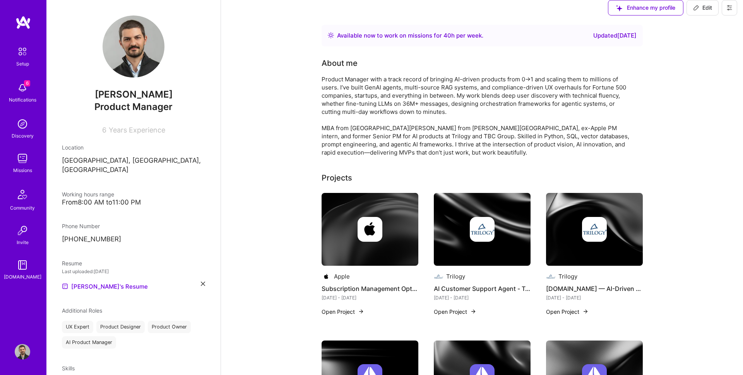
click at [726, 11] on icon at bounding box center [729, 8] width 6 height 6
